Goal: Find specific page/section: Find specific page/section

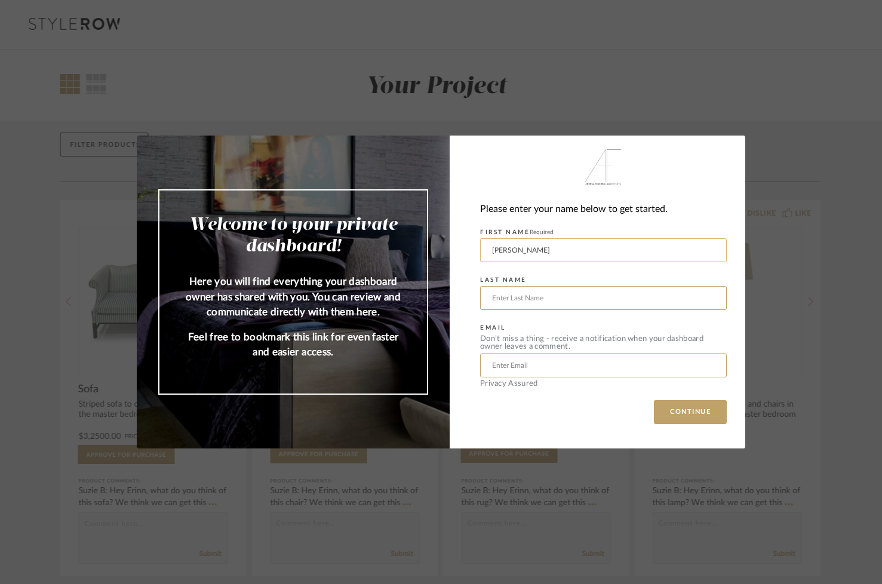
type input "Sophia"
type input "Veltfort"
type input "sophia.veltfort@gmail.com"
click at [674, 413] on button "CONTINUE" at bounding box center [690, 412] width 73 height 24
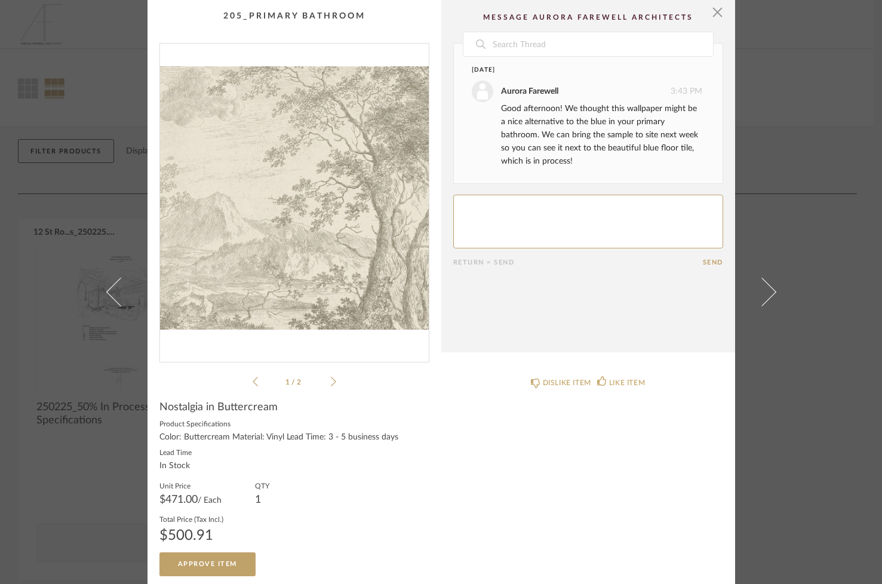
click at [331, 378] on icon at bounding box center [333, 381] width 5 height 11
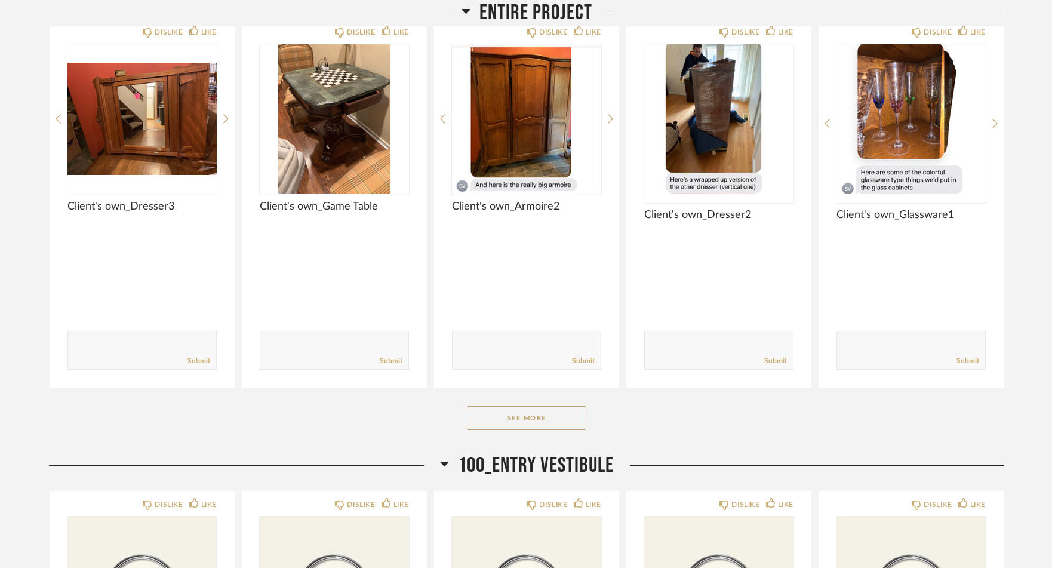
scroll to position [1049, 0]
click at [571, 430] on div "Entire Project DISLIKE LIKE Client's own_Dresser3 Comments: Submit DISLIKE LIKE…" at bounding box center [526, 215] width 955 height 472
click at [571, 423] on button "See More" at bounding box center [526, 417] width 119 height 24
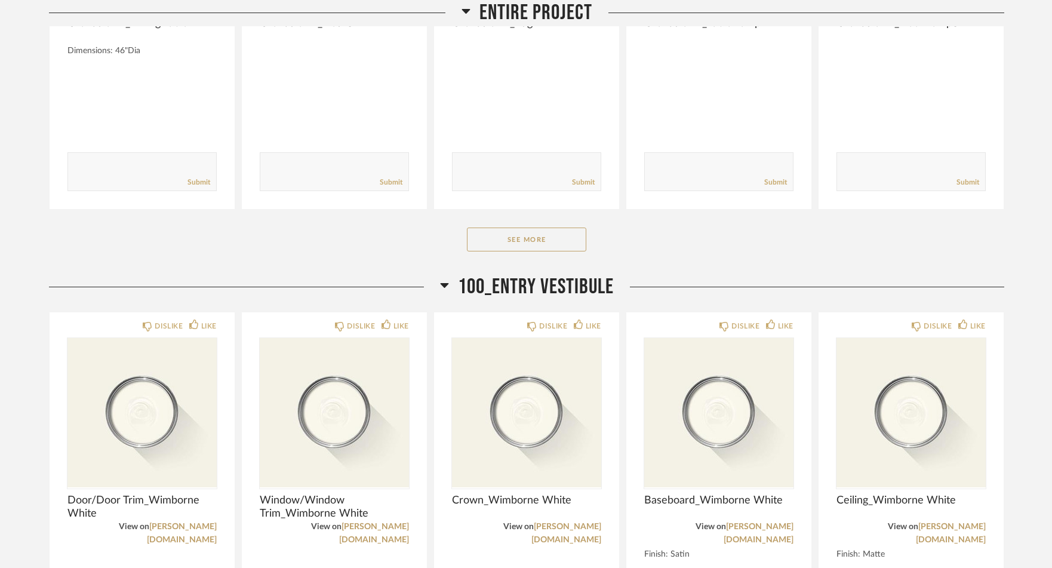
scroll to position [2790, 0]
